Goal: Find specific page/section: Find specific page/section

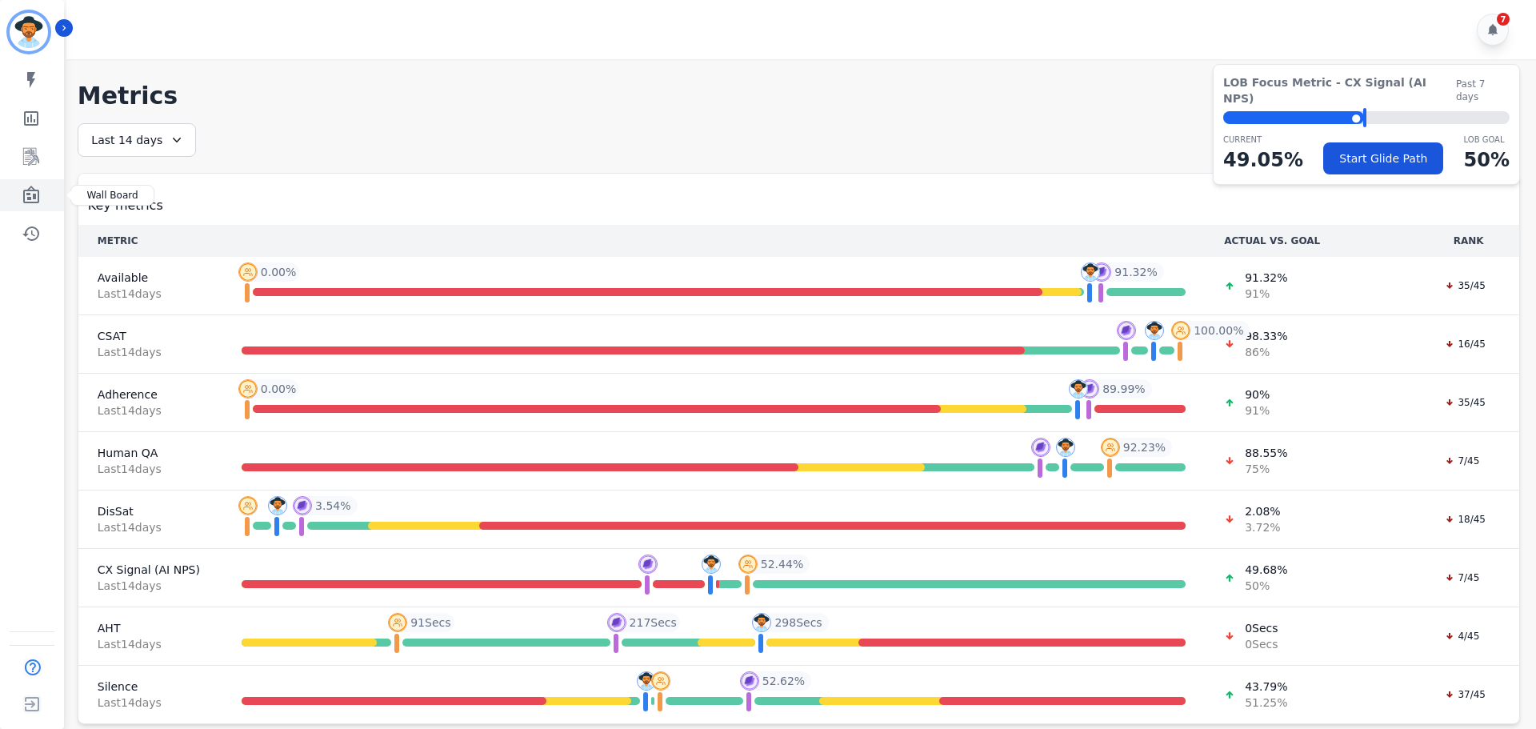
click at [29, 190] on icon "Sidebar" at bounding box center [31, 195] width 16 height 18
